Goal: Task Accomplishment & Management: Manage account settings

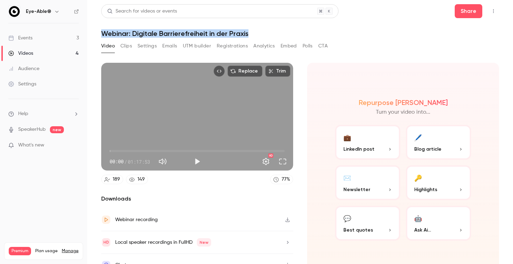
click at [34, 51] on link "Videos 4" at bounding box center [43, 53] width 87 height 15
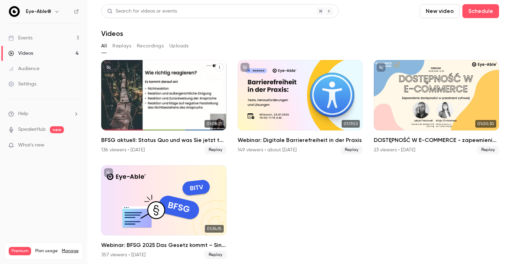
click at [151, 141] on h2 "BFSG aktuell: Status Quo und was Sie jetzt tun müssen" at bounding box center [163, 140] width 125 height 8
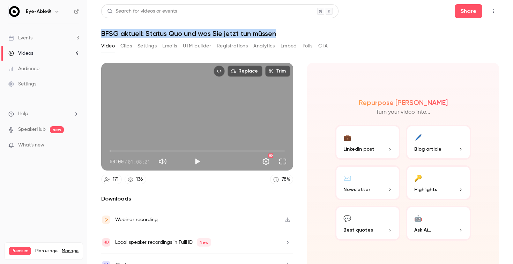
copy h1 "BFSG aktuell: Status Quo und was Sie jetzt tun müssen"
drag, startPoint x: 102, startPoint y: 35, endPoint x: 280, endPoint y: 30, distance: 178.2
click at [280, 30] on h1 "BFSG aktuell: Status Quo und was Sie jetzt tun müssen" at bounding box center [300, 33] width 398 height 8
click at [128, 45] on button "Clips" at bounding box center [126, 46] width 12 height 11
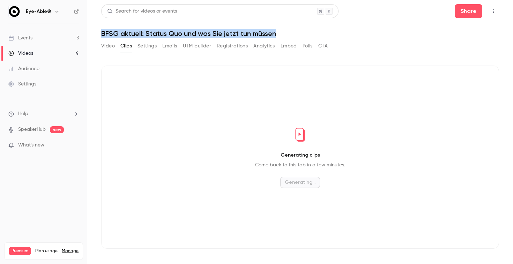
drag, startPoint x: 146, startPoint y: 46, endPoint x: 150, endPoint y: 45, distance: 4.3
click at [146, 46] on button "Settings" at bounding box center [147, 46] width 19 height 11
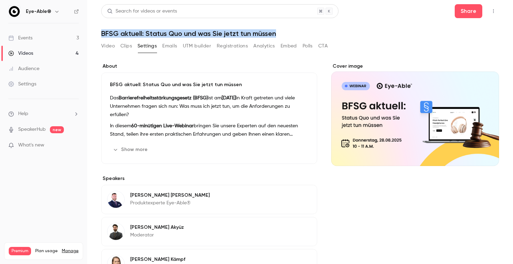
click at [125, 148] on button "Show more" at bounding box center [131, 149] width 42 height 11
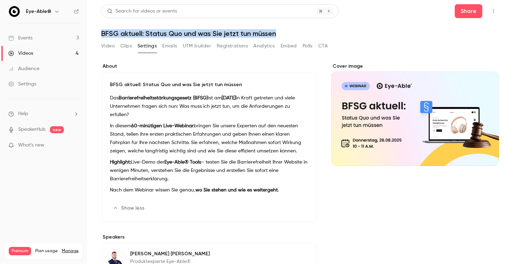
click at [288, 206] on icon "button" at bounding box center [289, 209] width 6 height 6
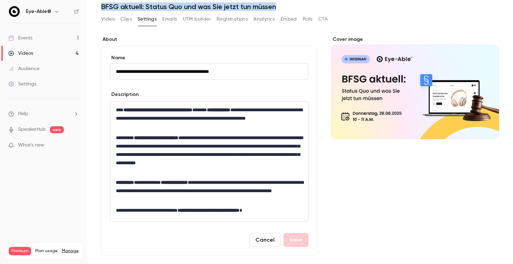
scroll to position [30, 0]
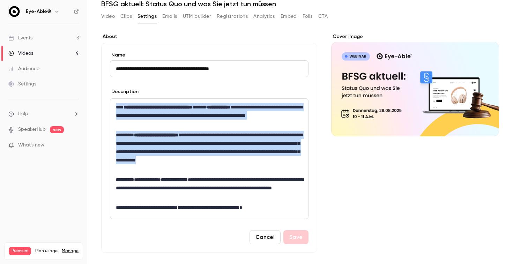
copy div "**********"
drag, startPoint x: 117, startPoint y: 108, endPoint x: 160, endPoint y: 170, distance: 75.6
click at [160, 170] on div "**********" at bounding box center [209, 159] width 198 height 120
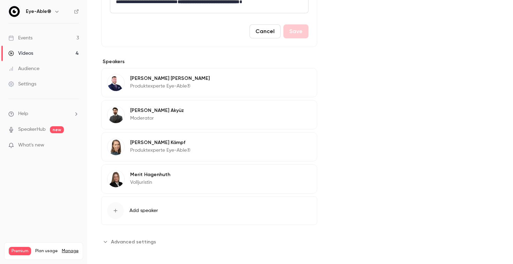
scroll to position [236, 0]
click at [355, 74] on div "Cover image" at bounding box center [415, 37] width 168 height 420
click at [301, 81] on button "Edit" at bounding box center [298, 79] width 25 height 11
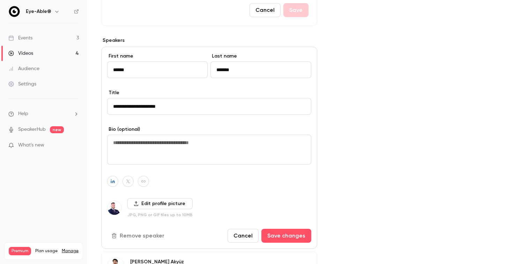
scroll to position [259, 0]
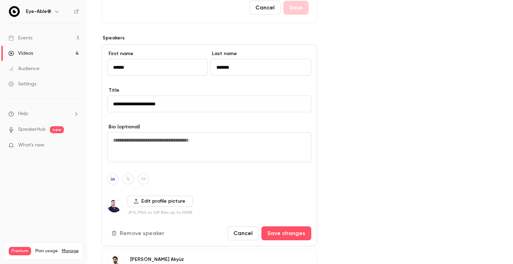
drag, startPoint x: 284, startPoint y: 236, endPoint x: 240, endPoint y: 235, distance: 44.7
click at [240, 235] on div "Cancel Save changes" at bounding box center [270, 234] width 84 height 14
click at [240, 235] on button "Cancel" at bounding box center [243, 234] width 31 height 14
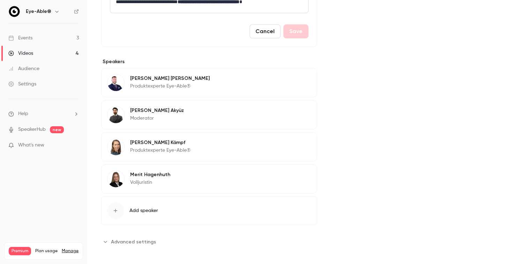
click at [300, 81] on button "Edit" at bounding box center [298, 79] width 25 height 11
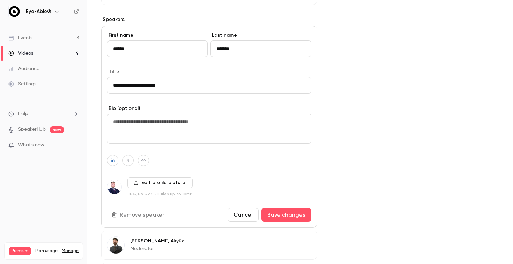
click at [138, 213] on button "Remove speaker" at bounding box center [138, 215] width 63 height 14
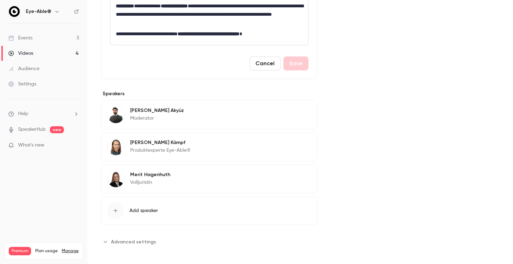
scroll to position [204, 0]
click at [139, 212] on span "Add speaker" at bounding box center [144, 210] width 29 height 7
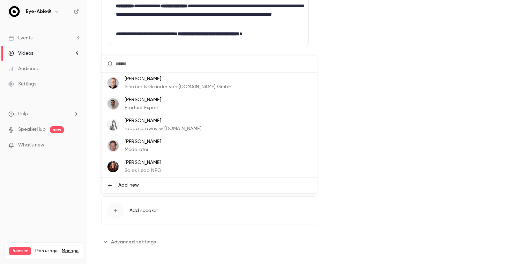
scroll to position [0, 0]
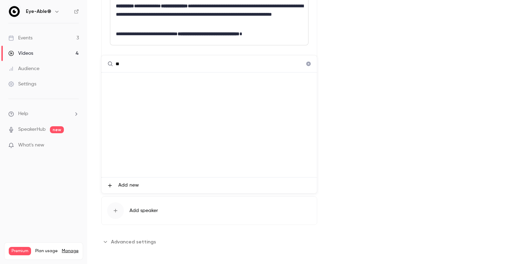
type input "*"
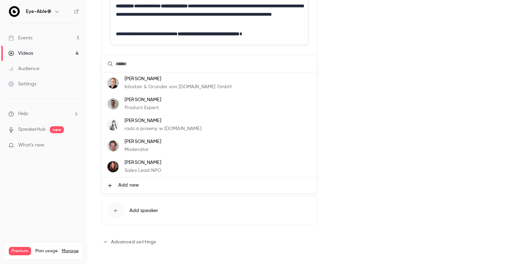
click at [405, 93] on div at bounding box center [256, 132] width 513 height 264
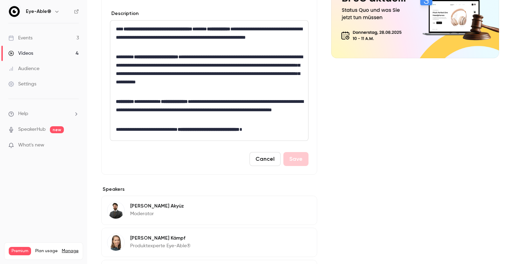
scroll to position [102, 0]
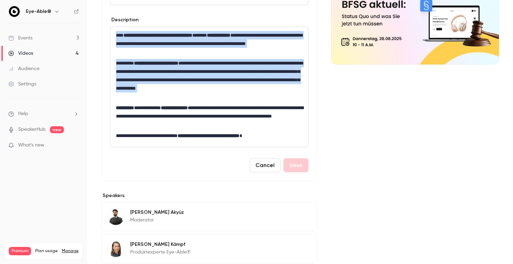
drag, startPoint x: 114, startPoint y: 34, endPoint x: 163, endPoint y: 102, distance: 83.8
click at [163, 102] on div "**********" at bounding box center [209, 87] width 198 height 120
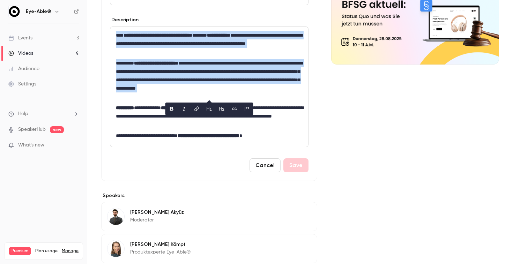
copy div "**********"
